Goal: Task Accomplishment & Management: Manage account settings

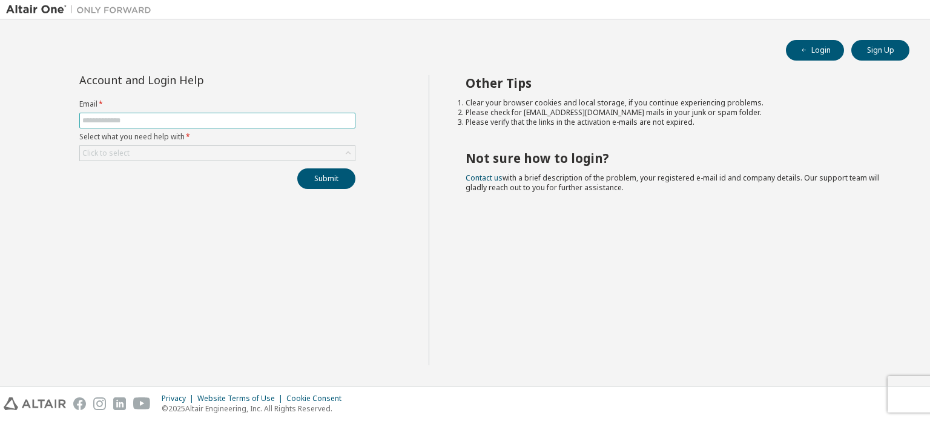
click at [250, 116] on input "text" at bounding box center [217, 121] width 270 height 10
type input "**********"
click at [99, 150] on div "Click to select" at bounding box center [105, 153] width 47 height 10
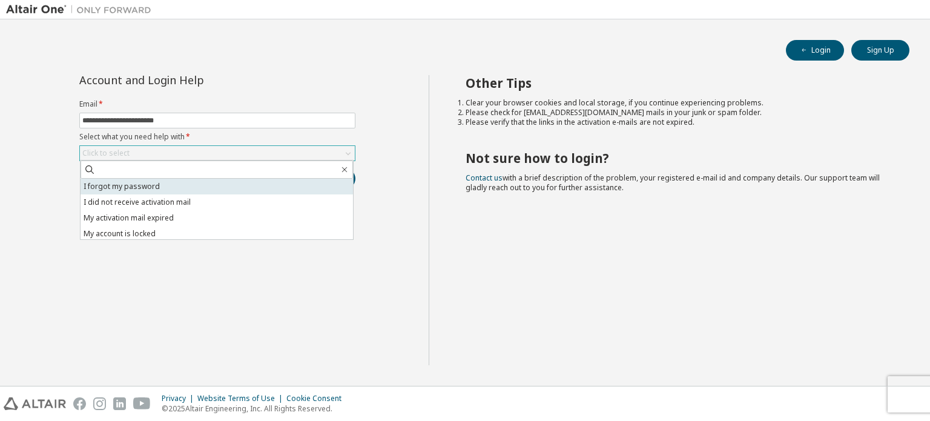
click at [114, 186] on li "I forgot my password" at bounding box center [217, 187] width 272 height 16
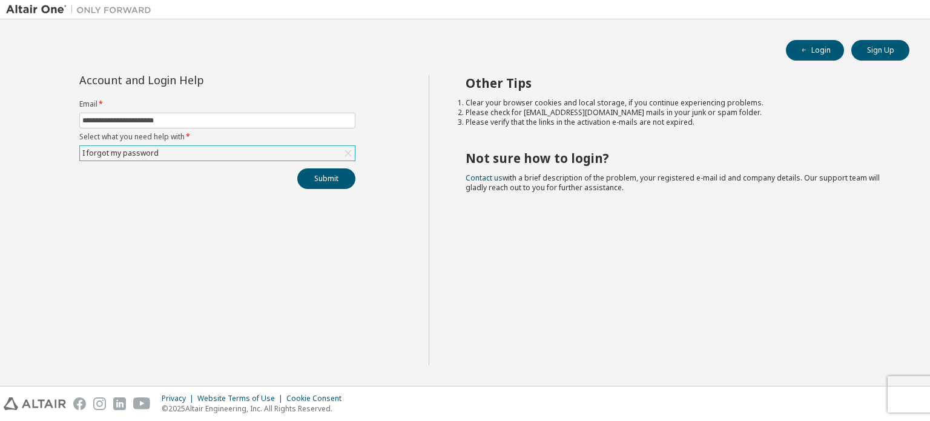
click at [126, 156] on div "I forgot my password" at bounding box center [121, 152] width 80 height 13
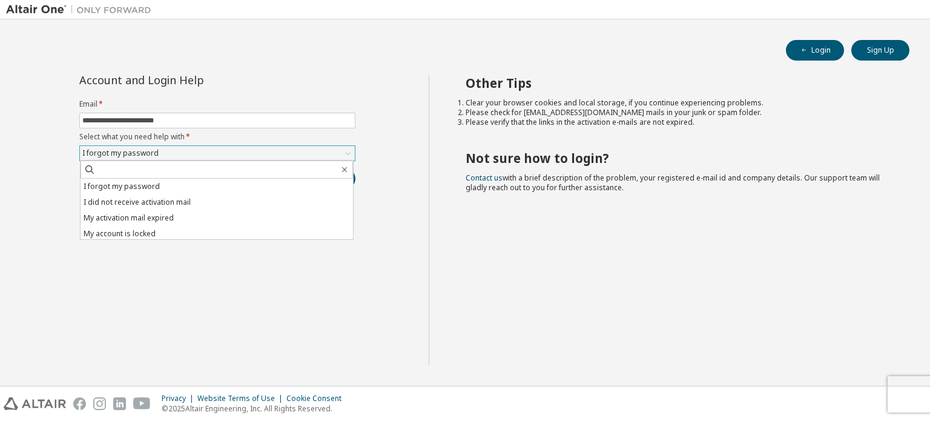
click at [126, 156] on div "I forgot my password" at bounding box center [121, 152] width 80 height 13
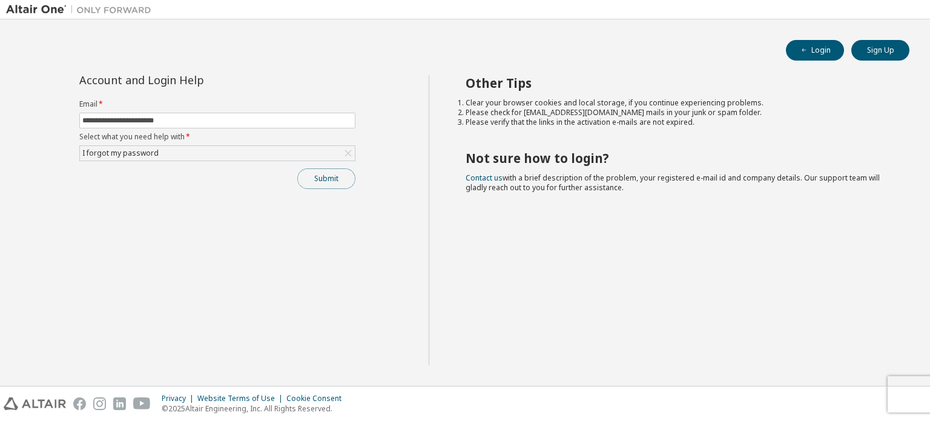
click at [310, 185] on button "Submit" at bounding box center [326, 178] width 58 height 21
